Goal: Task Accomplishment & Management: Complete application form

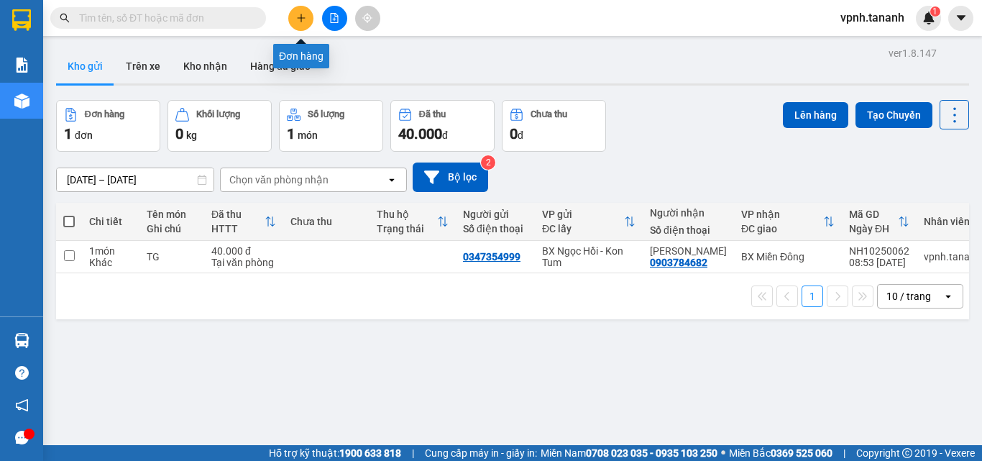
click at [301, 18] on icon "plus" at bounding box center [301, 17] width 8 height 1
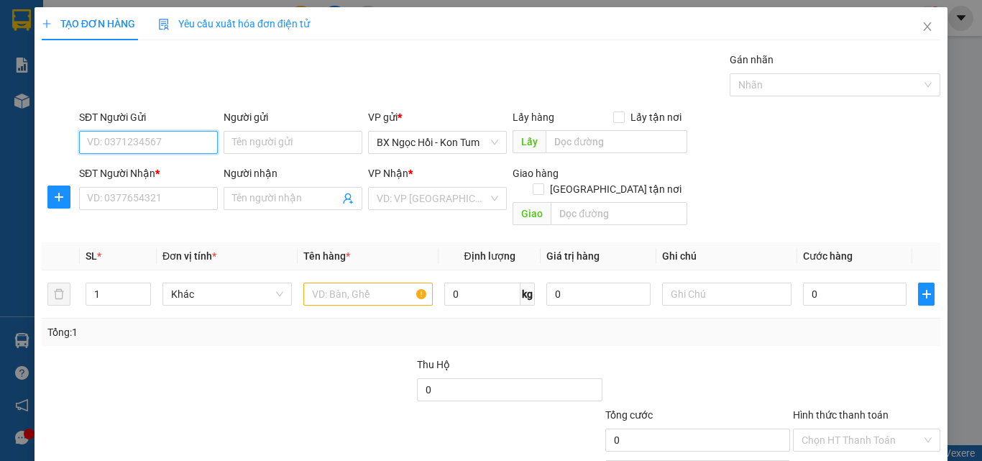
click at [179, 144] on input "SĐT Người Gửi" at bounding box center [148, 142] width 139 height 23
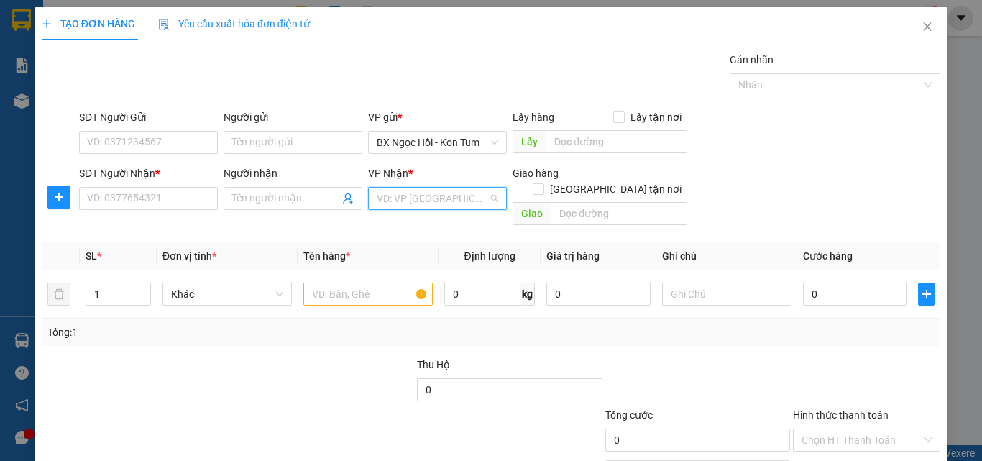
click at [471, 204] on input "search" at bounding box center [432, 199] width 111 height 22
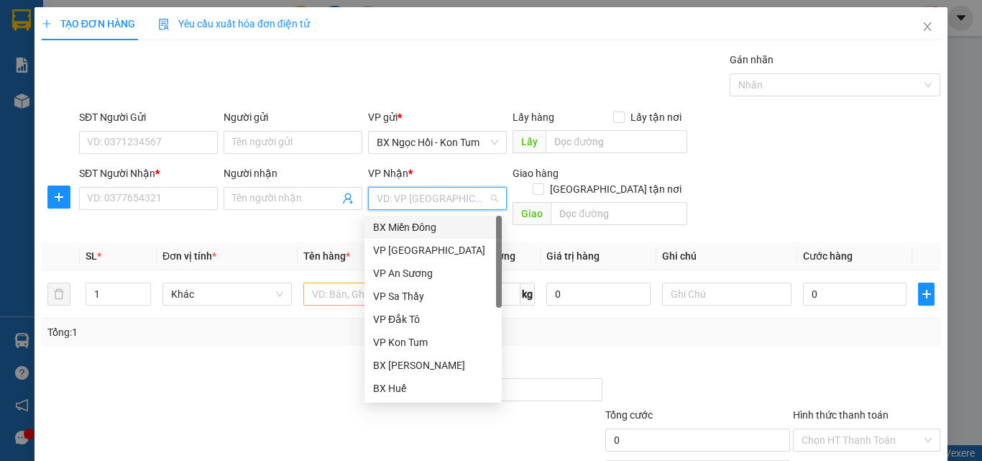
click at [469, 233] on div "BX Miền Đông" at bounding box center [433, 227] width 120 height 16
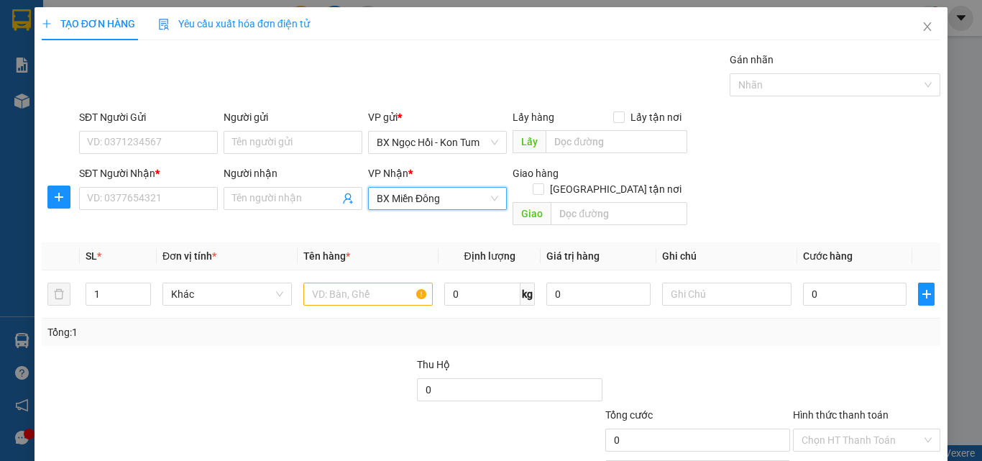
click at [483, 203] on span "BX Miền Đông" at bounding box center [438, 199] width 122 height 22
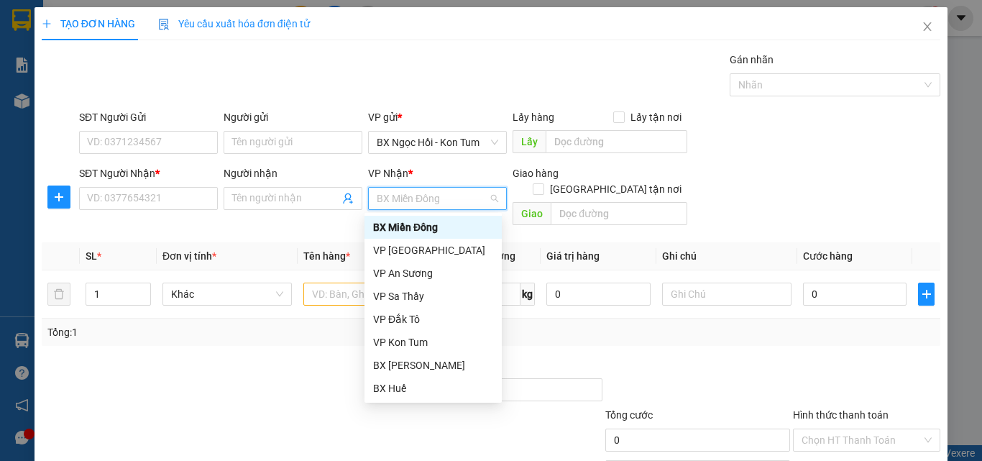
click at [437, 225] on div "BX Miền Đông" at bounding box center [433, 227] width 120 height 16
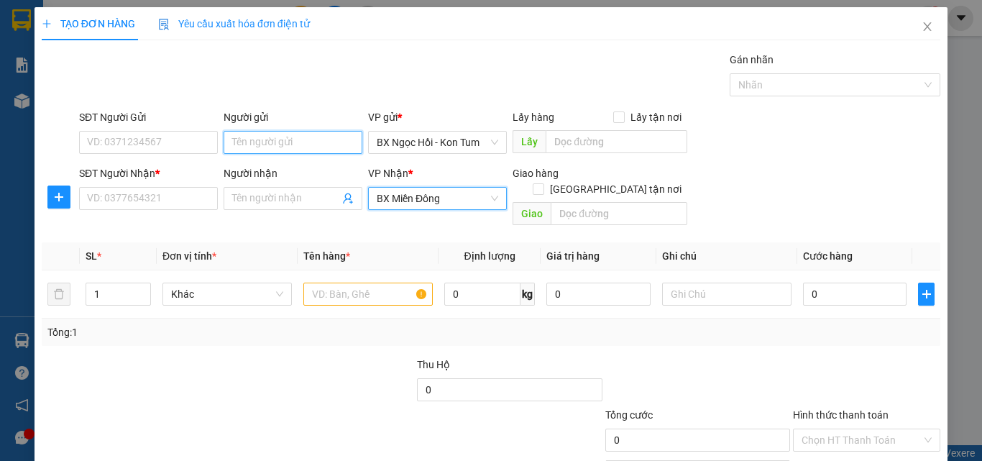
click at [252, 137] on input "Người gửi" at bounding box center [293, 142] width 139 height 23
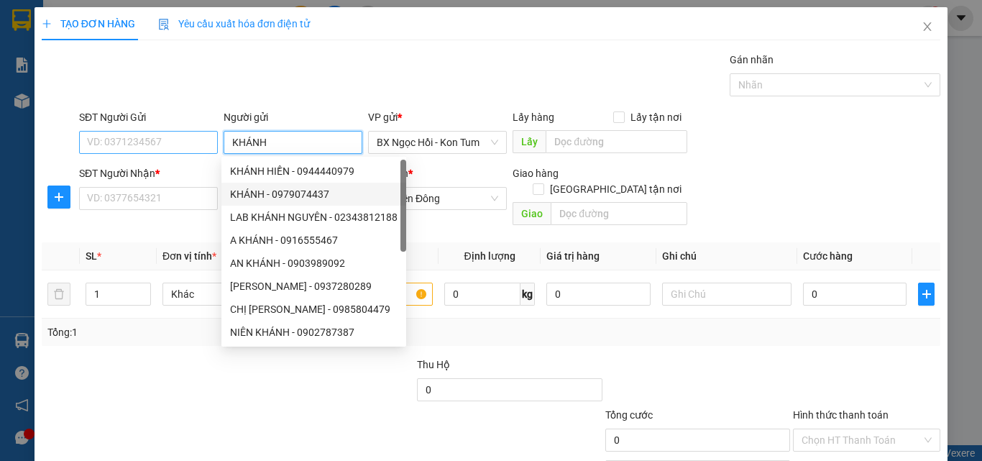
type input "KHÁNH"
click at [165, 143] on input "SĐT Người Gửi" at bounding box center [148, 142] width 139 height 23
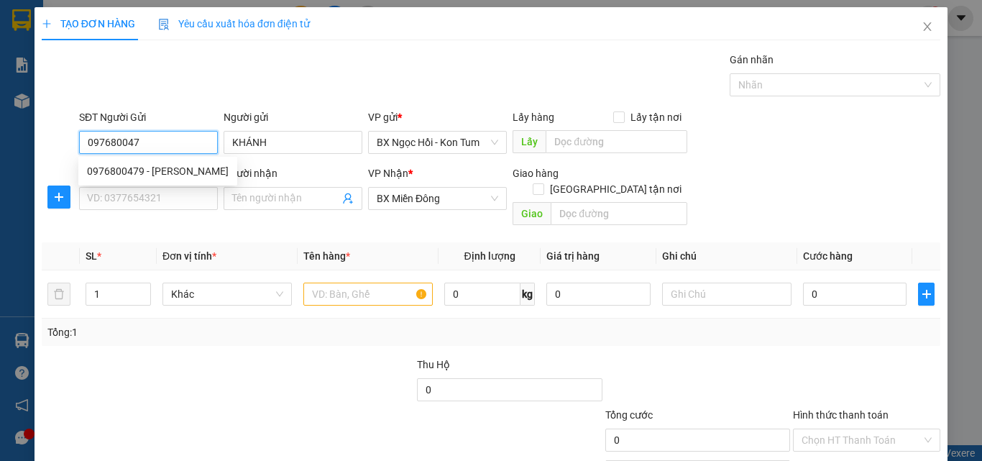
type input "0976800479"
click at [100, 176] on div "0976800479 - [PERSON_NAME]" at bounding box center [158, 171] width 142 height 16
type input "200.000"
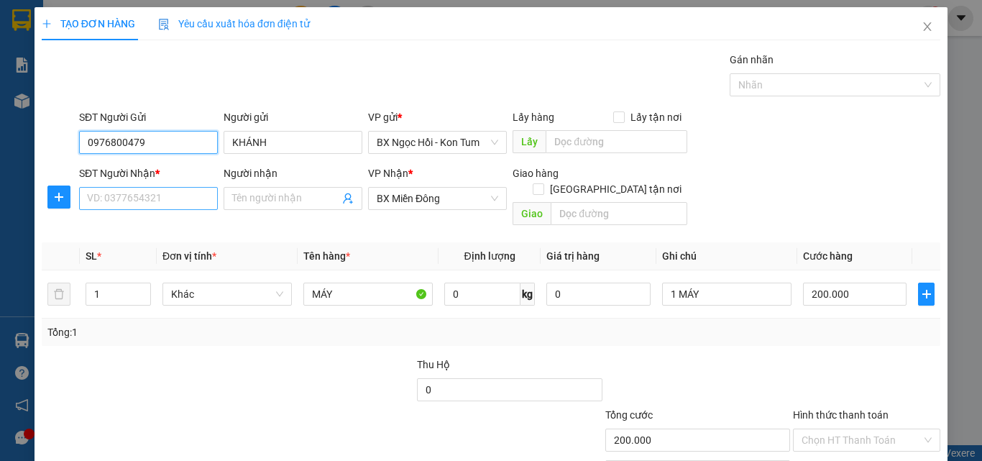
type input "0976800479"
click at [176, 194] on input "SĐT Người Nhận *" at bounding box center [148, 198] width 139 height 23
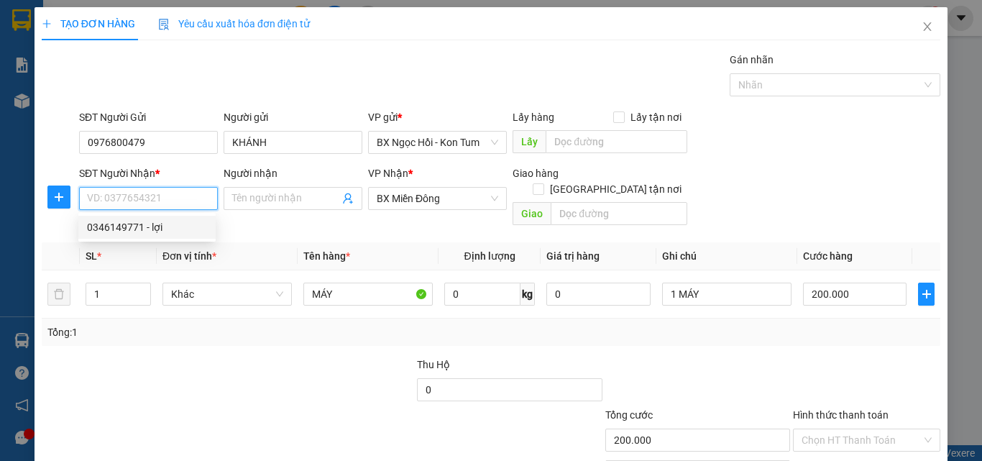
click at [173, 219] on div "0346149771 - lợi" at bounding box center [146, 227] width 137 height 23
type input "0346149771"
type input "lợi"
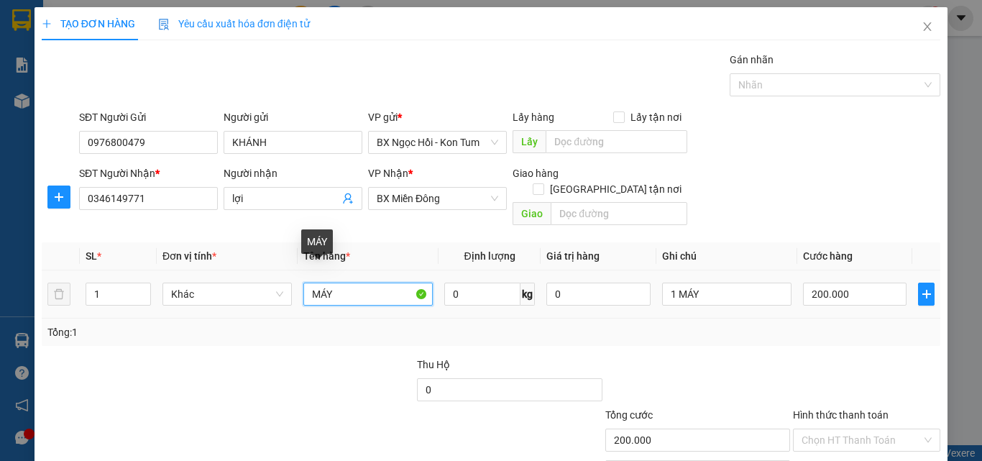
click at [368, 283] on input "MÁY" at bounding box center [367, 294] width 129 height 23
type input "M"
type input "1 THÙNG"
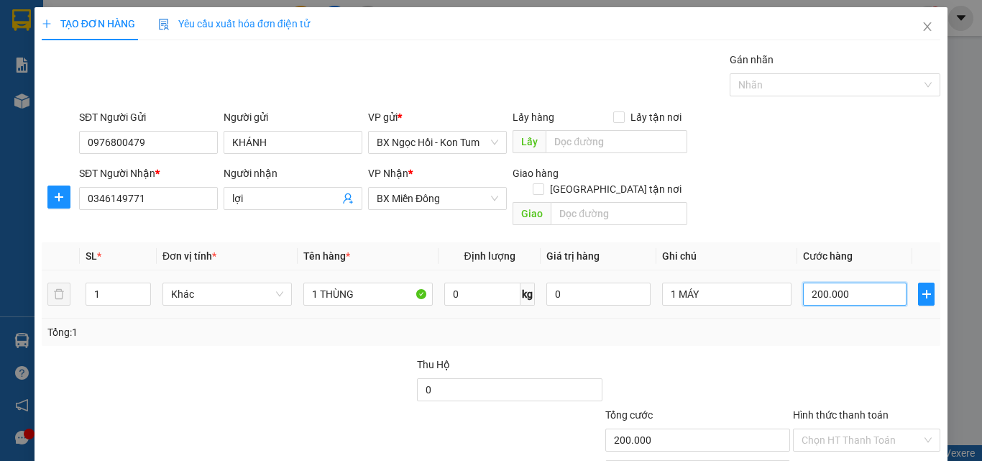
click at [854, 283] on input "200.000" at bounding box center [855, 294] width 104 height 23
type input "0"
click at [307, 196] on input "lợi" at bounding box center [285, 199] width 107 height 16
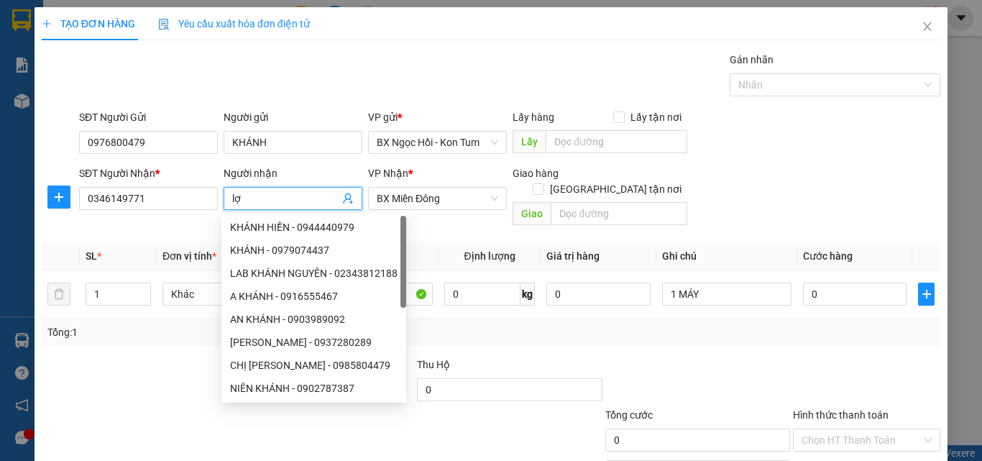
type input "l"
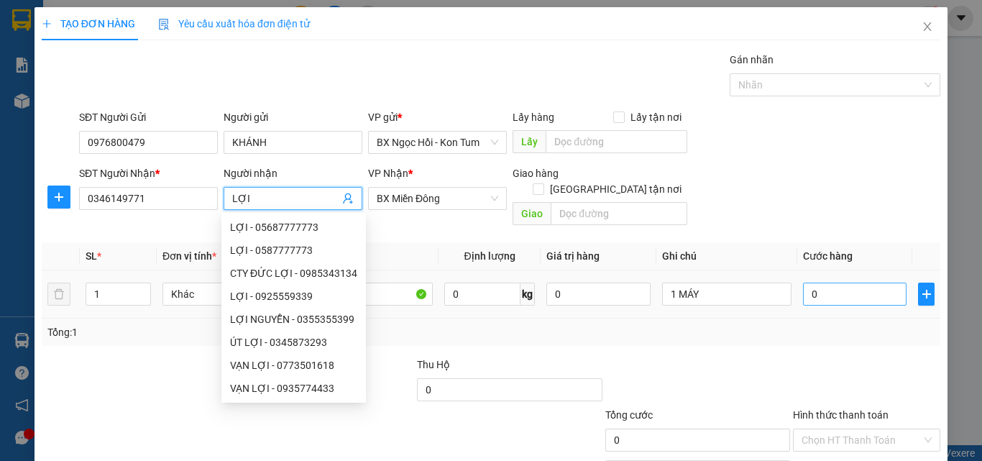
type input "LỢI"
click at [835, 283] on input "0" at bounding box center [855, 294] width 104 height 23
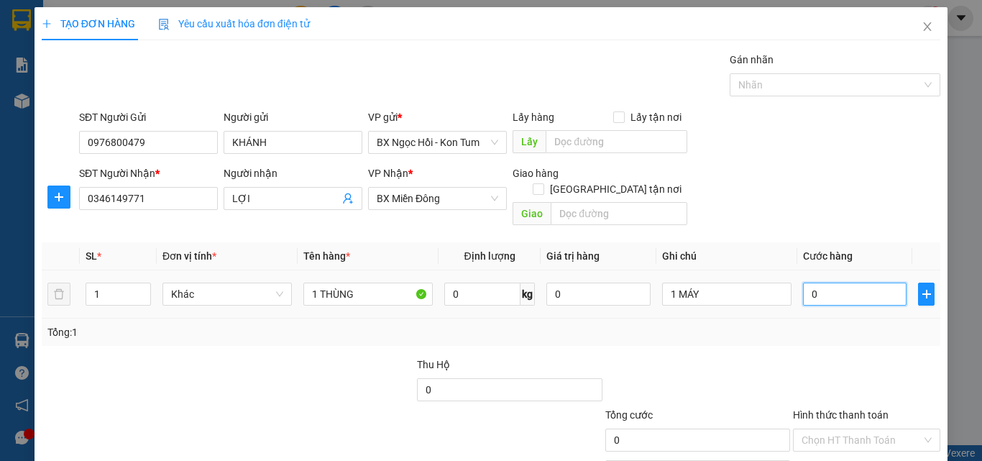
type input "0"
type input "5"
type input "050"
type input "50"
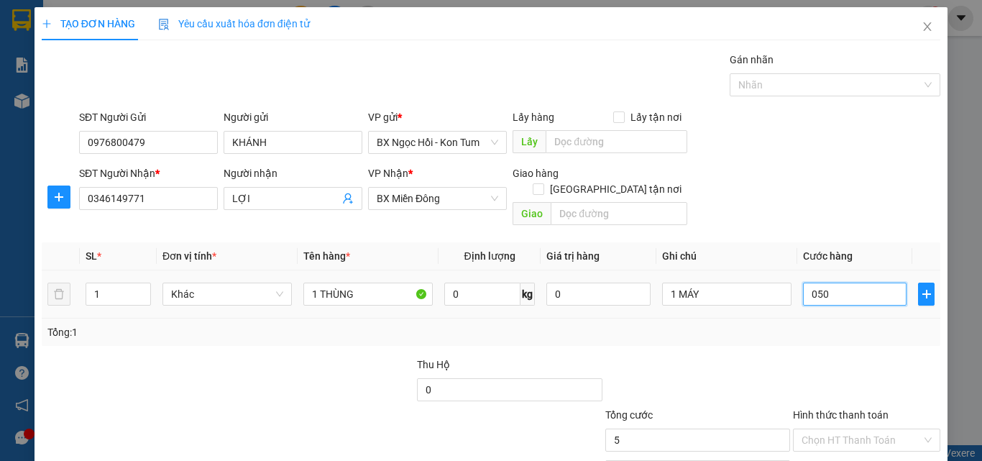
type input "50"
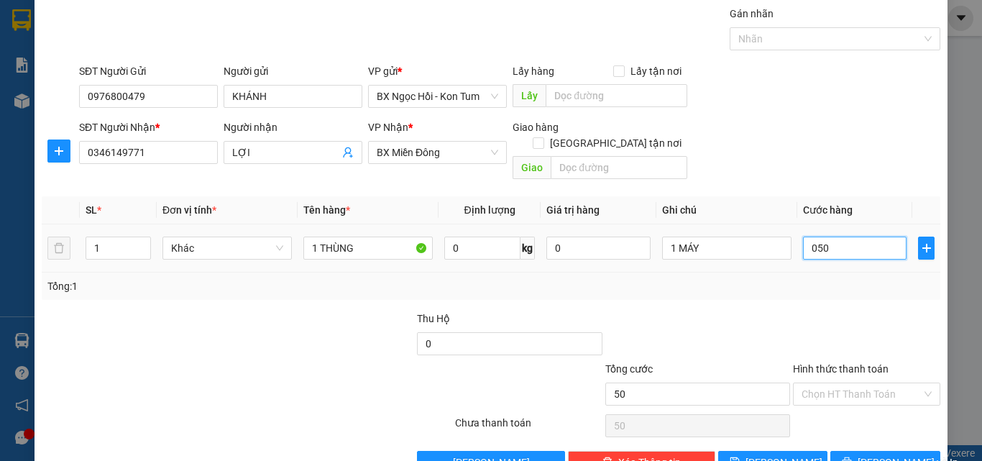
scroll to position [71, 0]
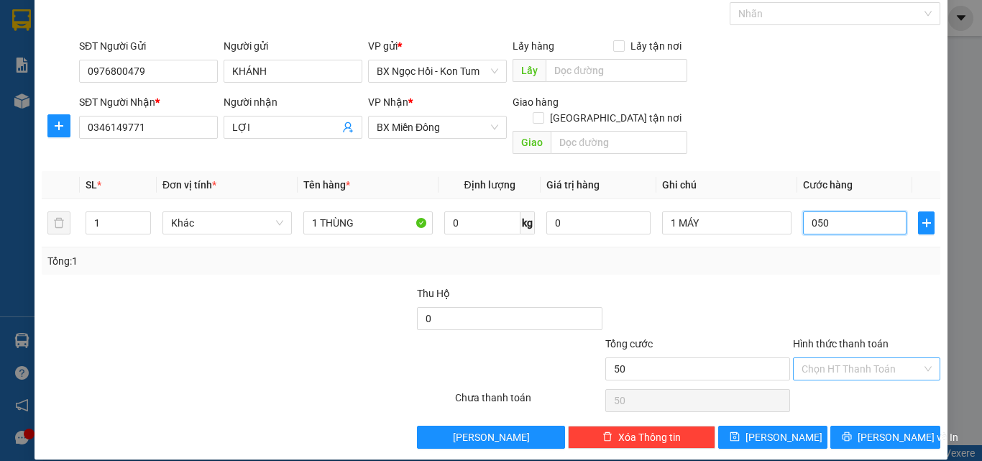
type input "050"
type input "50.000"
click at [844, 358] on input "Hình thức thanh toán" at bounding box center [862, 369] width 120 height 22
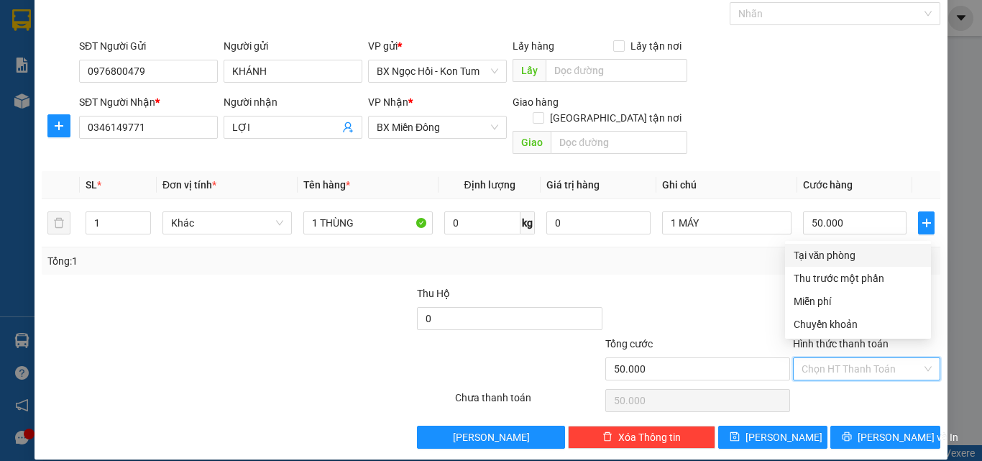
click at [833, 252] on div "Tại văn phòng" at bounding box center [858, 255] width 129 height 16
type input "0"
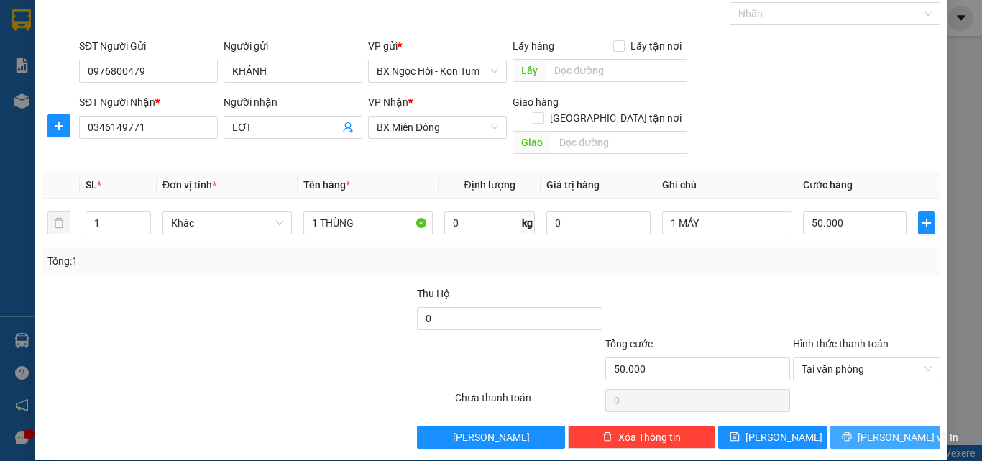
click at [899, 429] on span "[PERSON_NAME] và In" at bounding box center [908, 437] width 101 height 16
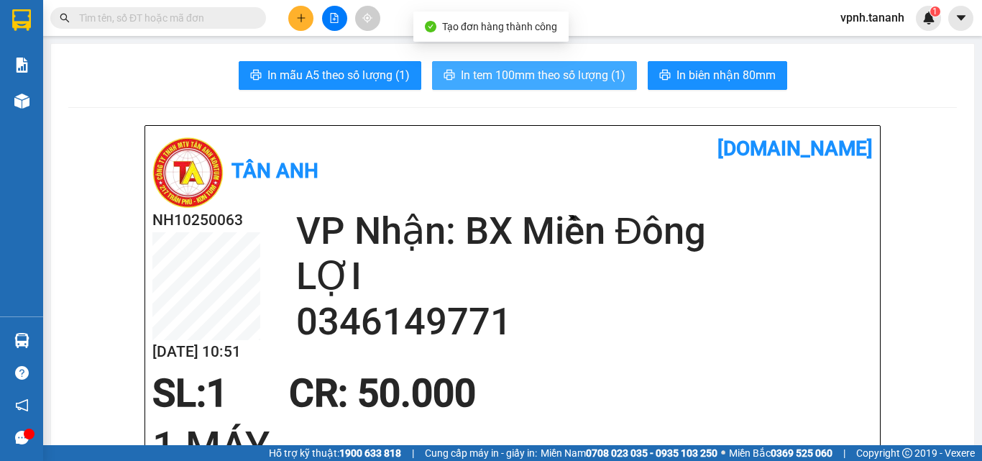
click at [526, 86] on button "In tem 100mm theo số lượng (1)" at bounding box center [534, 75] width 205 height 29
click at [537, 71] on span "In tem 100mm theo số lượng (1)" at bounding box center [543, 75] width 165 height 18
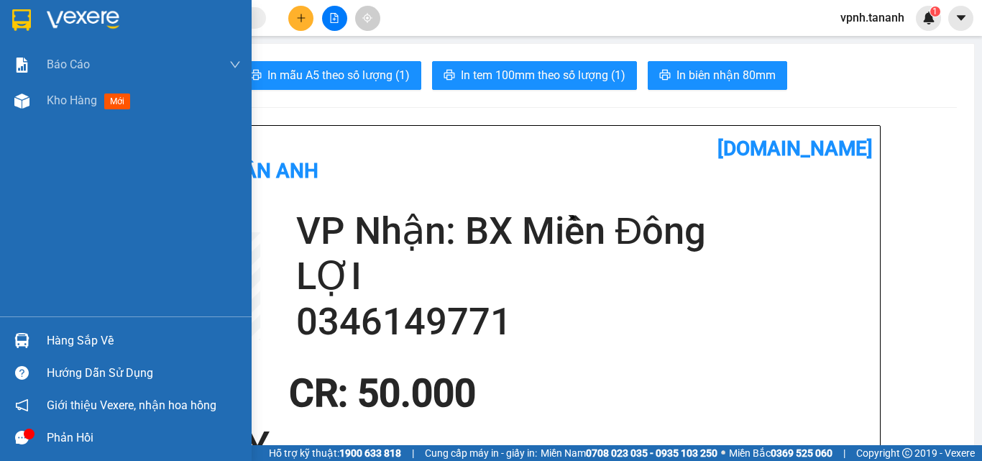
click at [15, 14] on img at bounding box center [21, 20] width 19 height 22
click at [15, 17] on img at bounding box center [21, 20] width 19 height 22
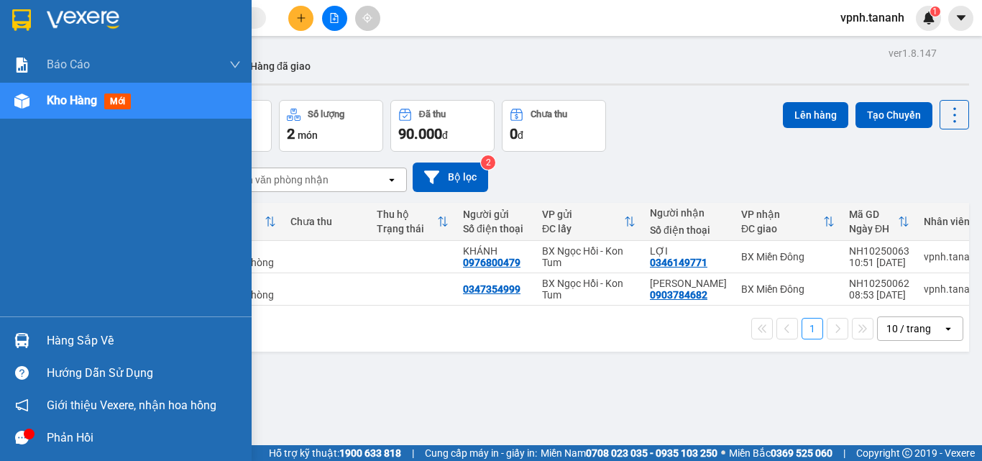
click at [16, 16] on img at bounding box center [21, 20] width 19 height 22
click at [21, 21] on img at bounding box center [21, 20] width 19 height 22
